Goal: Information Seeking & Learning: Learn about a topic

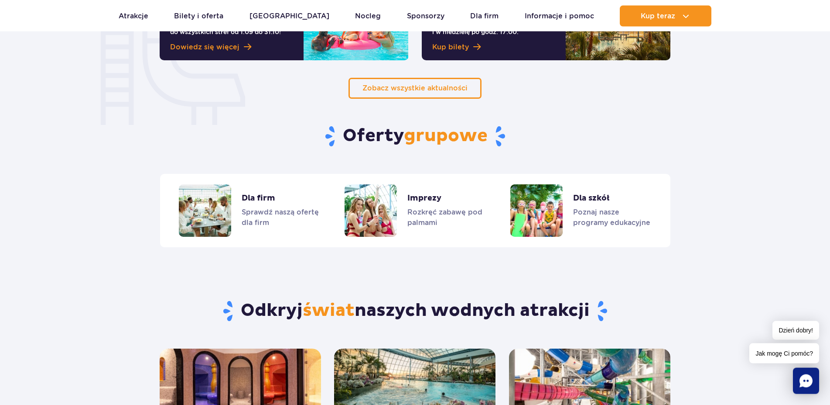
scroll to position [668, 0]
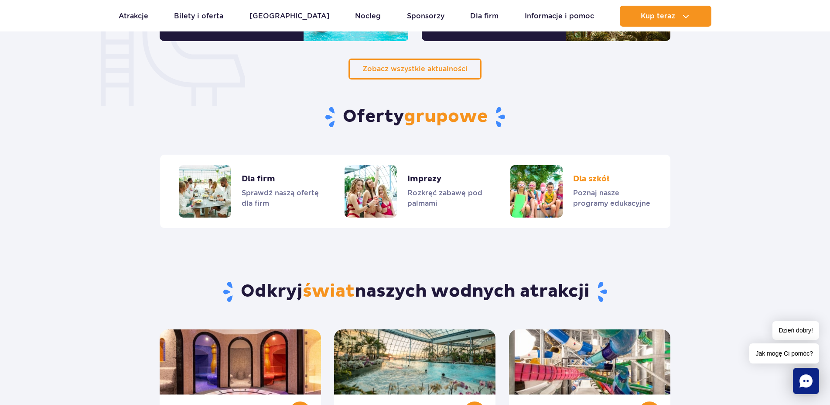
click at [592, 178] on link "Dla szkół" at bounding box center [581, 191] width 141 height 52
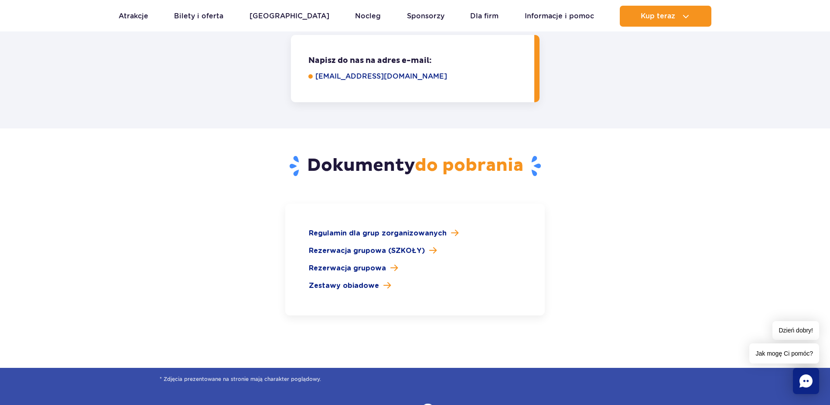
scroll to position [1202, 0]
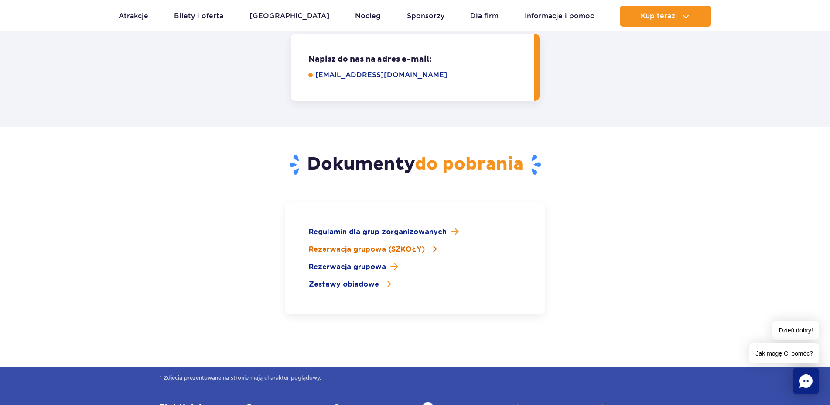
click at [358, 244] on span "Rezerwacja grupowa (SZKOŁY)" at bounding box center [367, 249] width 116 height 10
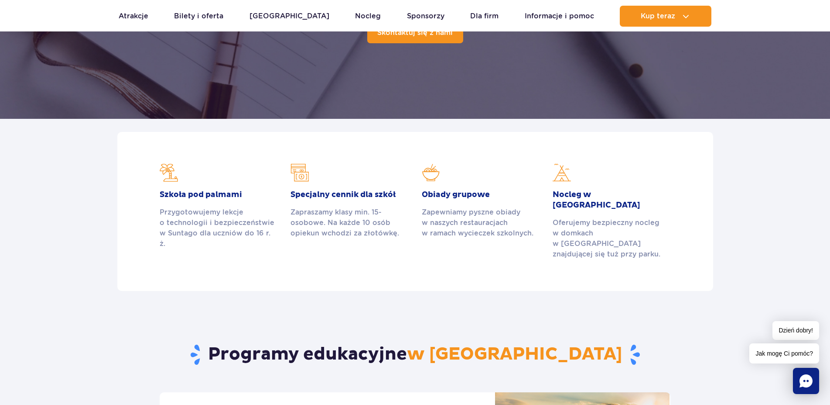
scroll to position [0, 0]
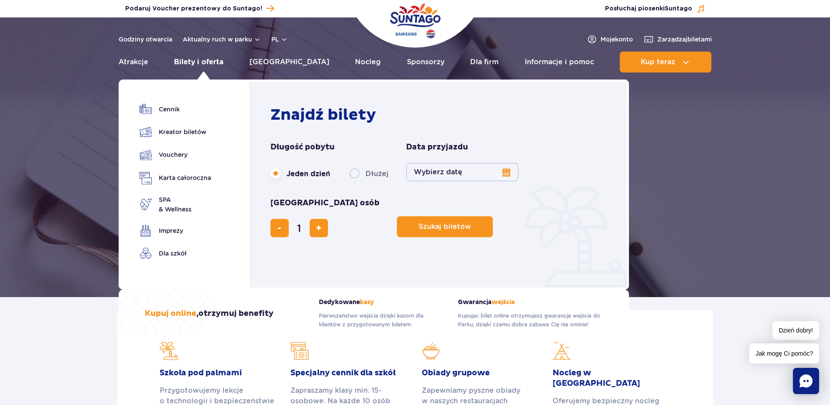
click at [189, 61] on link "Bilety i oferta" at bounding box center [198, 61] width 49 height 21
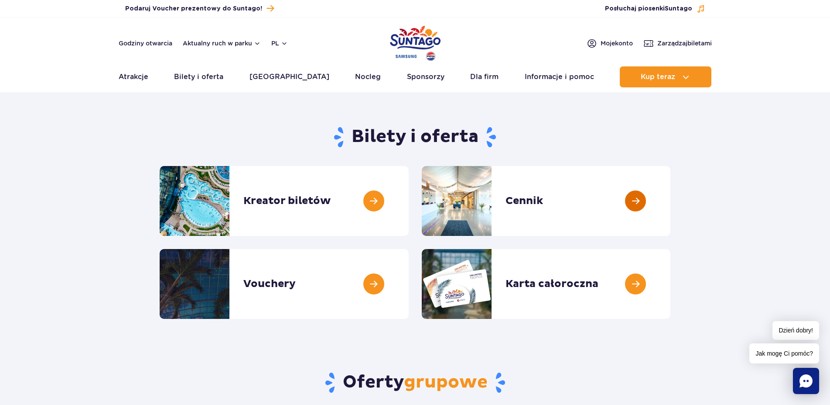
click at [671, 201] on link at bounding box center [671, 201] width 0 height 70
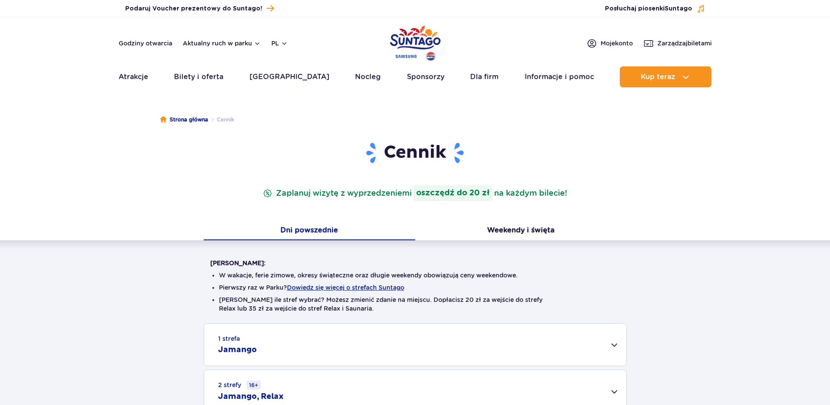
scroll to position [134, 0]
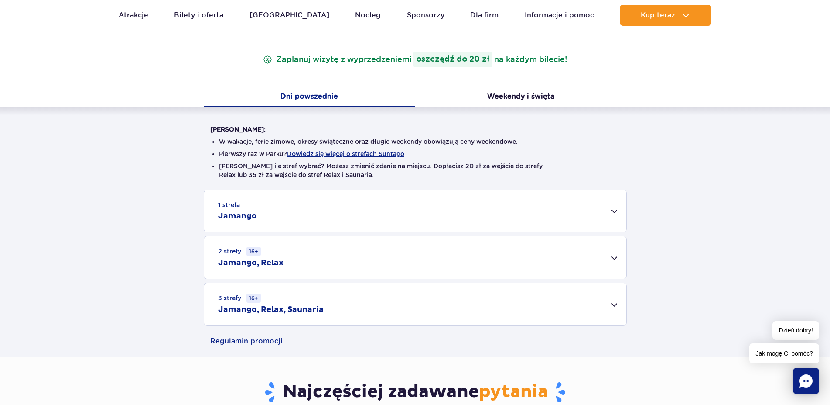
click at [402, 209] on div "1 strefa Jamango" at bounding box center [415, 211] width 422 height 42
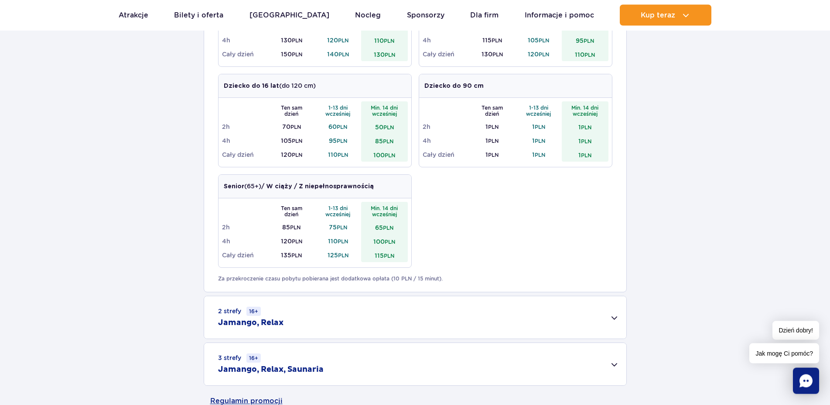
scroll to position [401, 0]
